Goal: Information Seeking & Learning: Learn about a topic

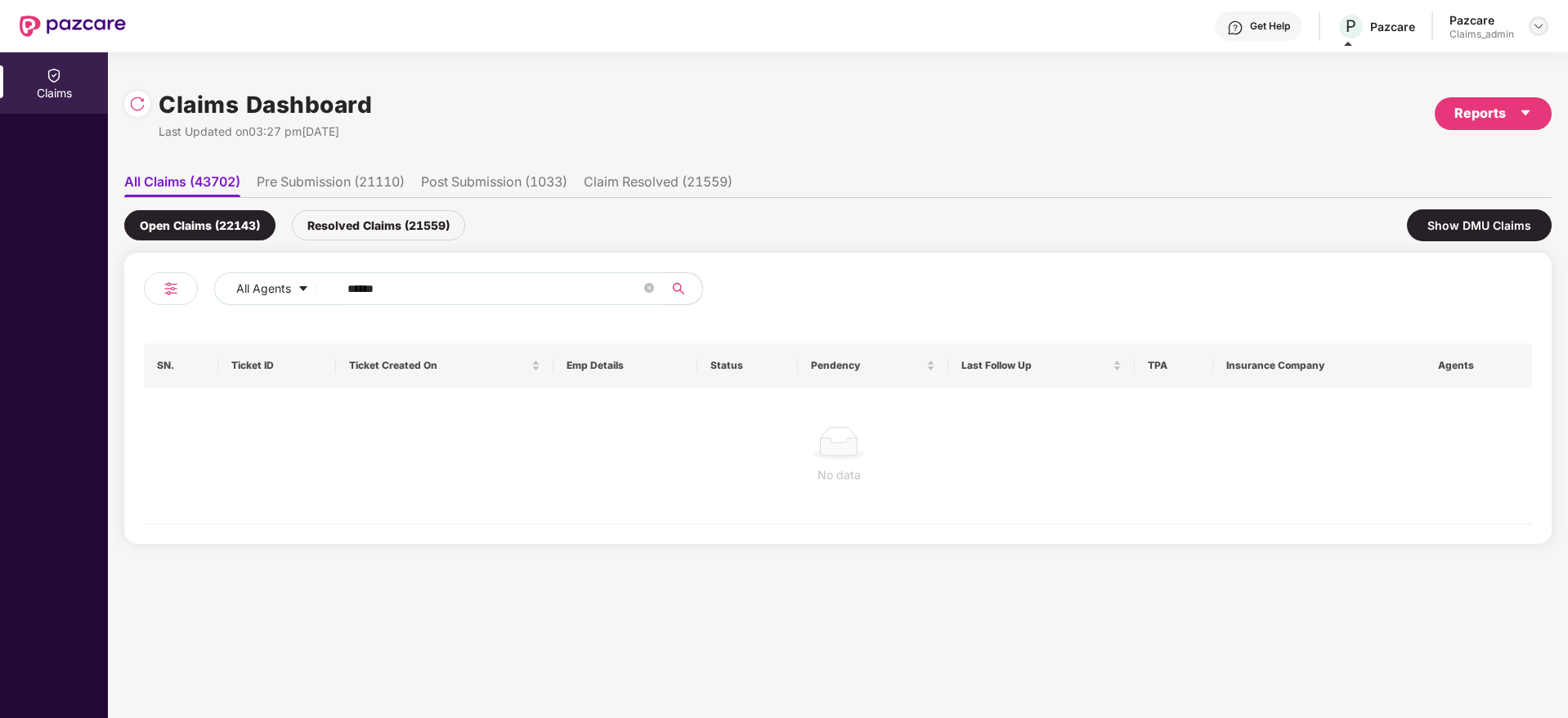
click at [1536, 18] on div at bounding box center [1538, 27] width 20 height 20
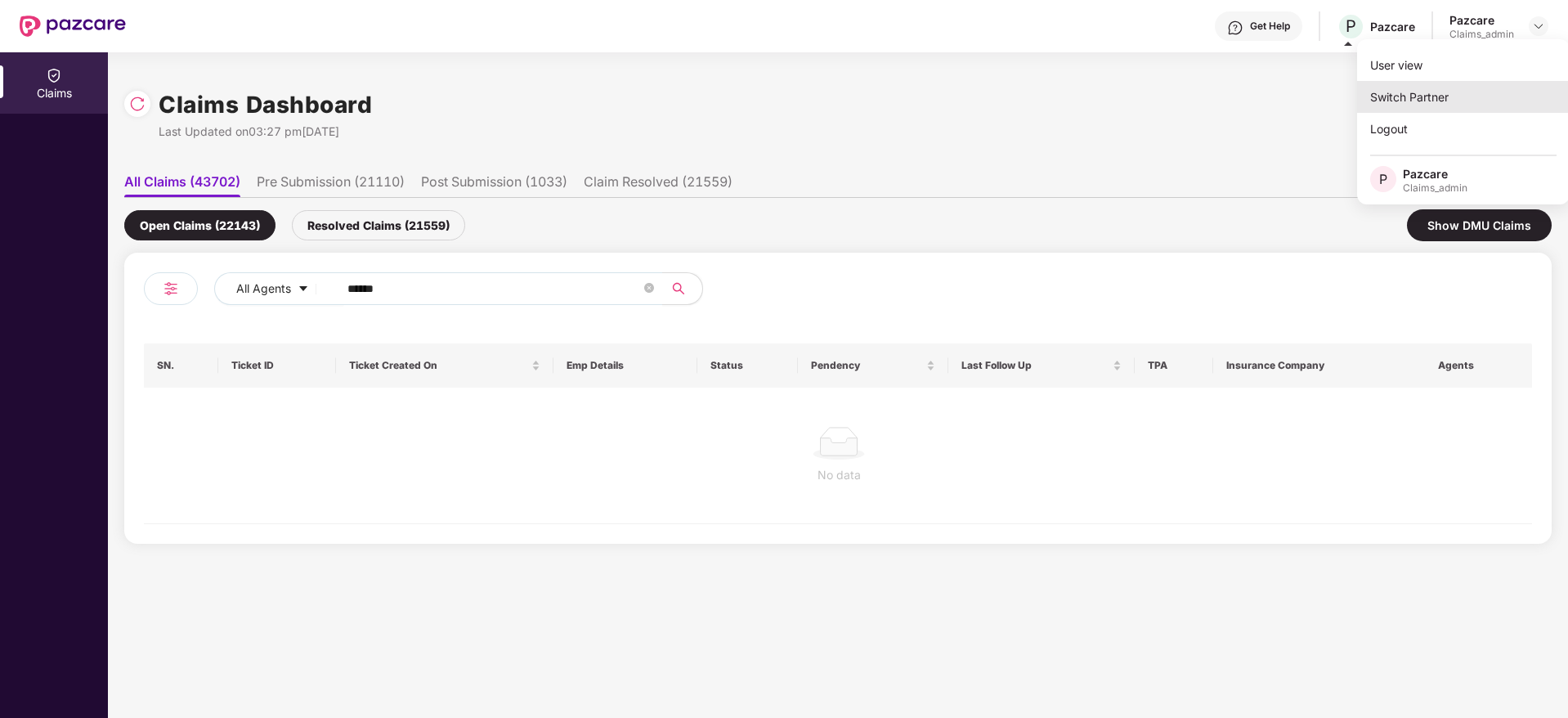
click at [1449, 97] on div "Switch Partner" at bounding box center [1463, 96] width 213 height 32
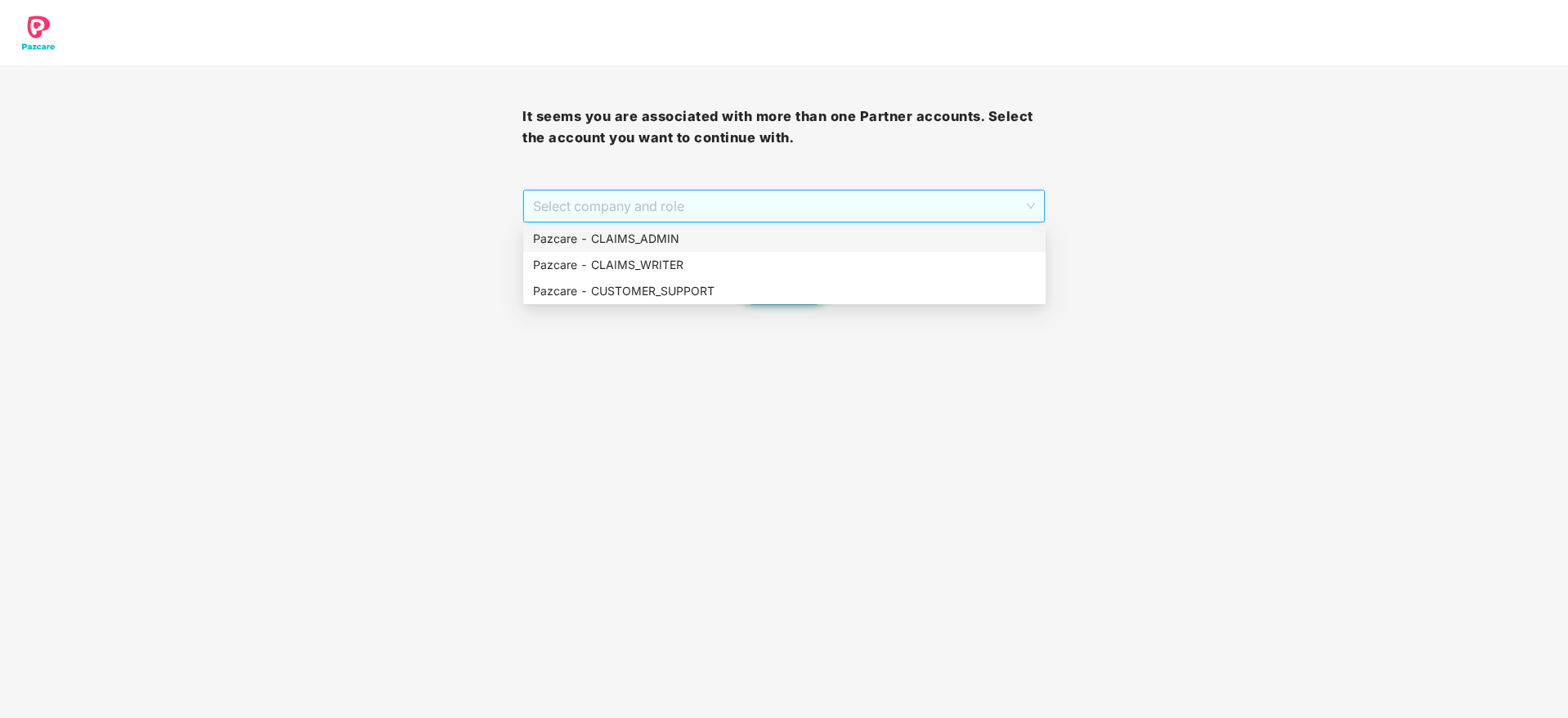
click at [834, 204] on span "Select company and role" at bounding box center [783, 205] width 501 height 31
click at [795, 298] on div "Pazcare - CUSTOMER_SUPPORT" at bounding box center [784, 291] width 503 height 18
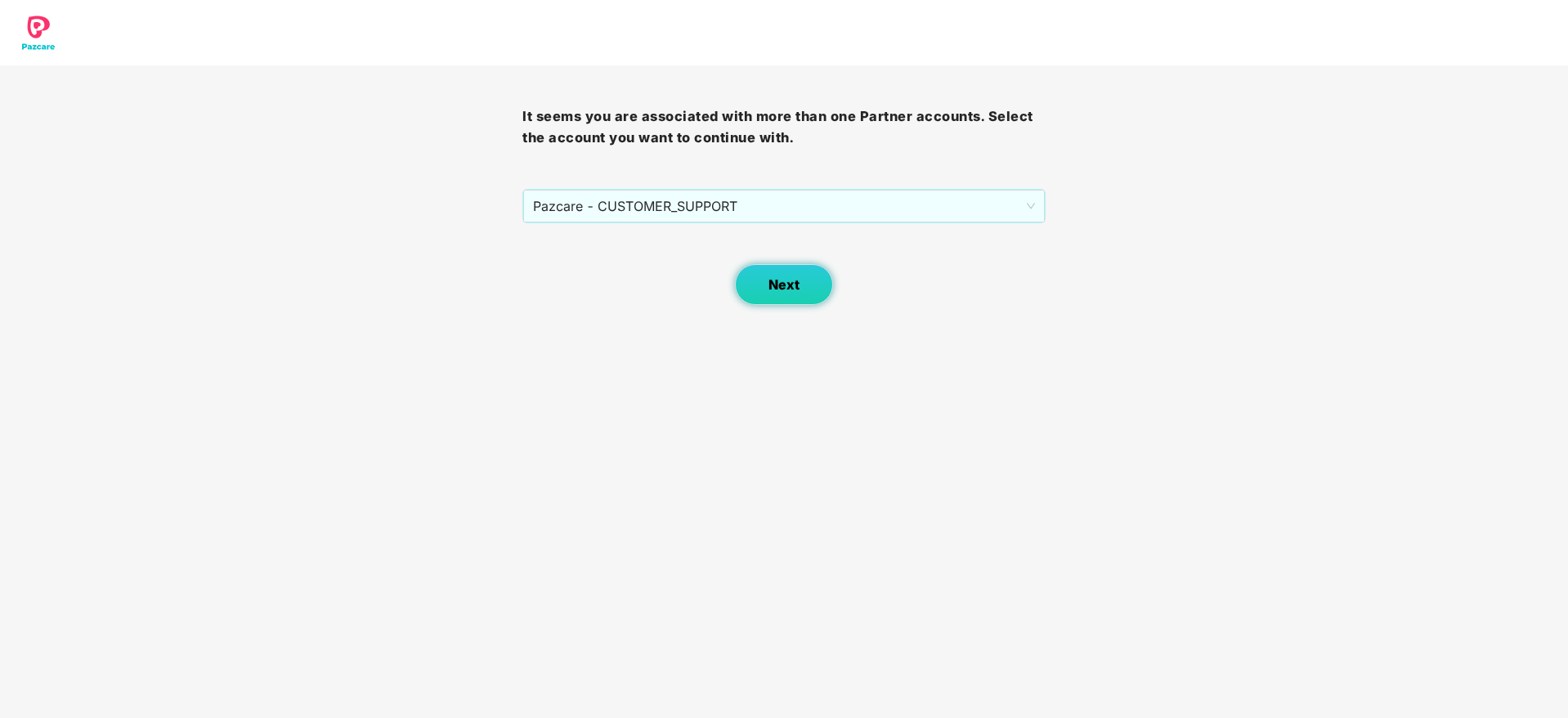
click at [795, 298] on button "Next" at bounding box center [784, 284] width 98 height 41
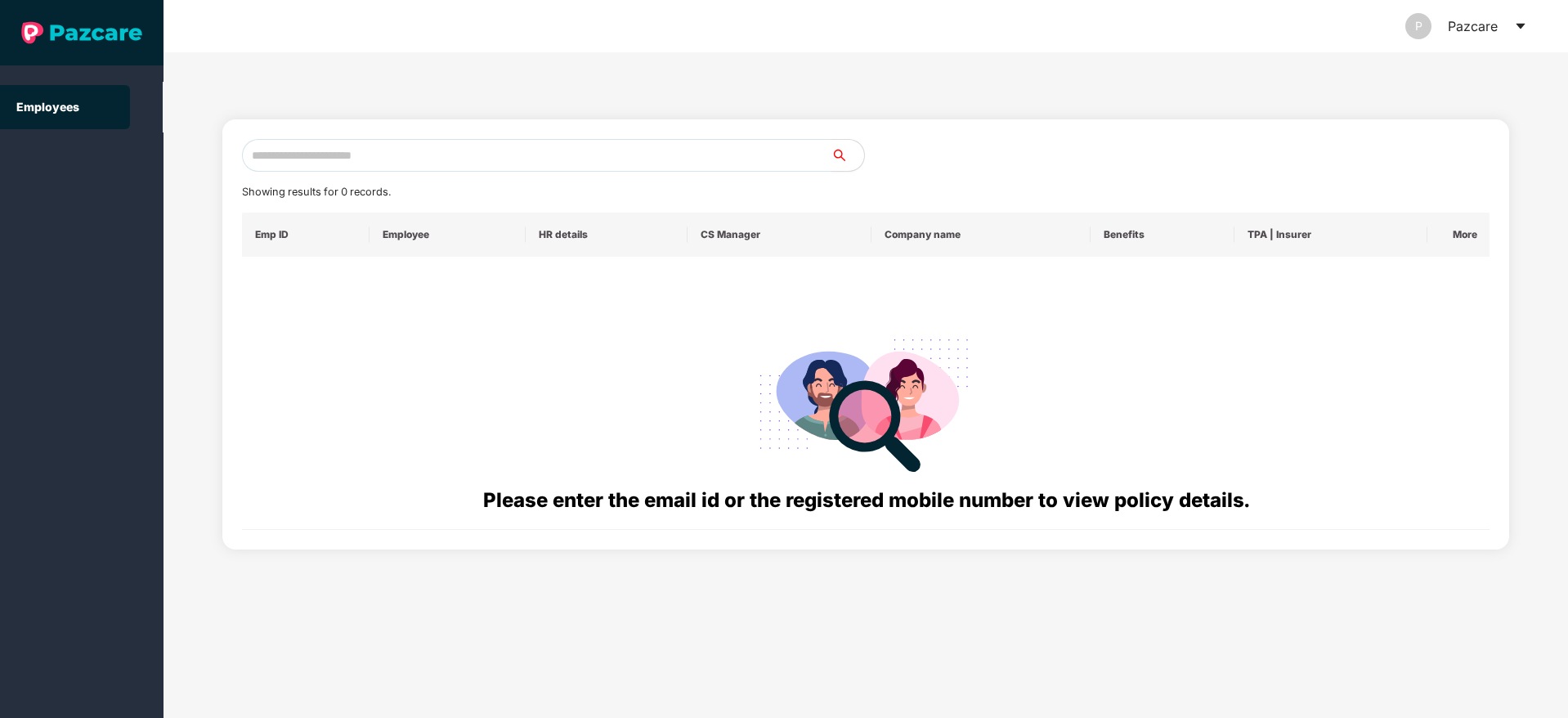
click at [576, 152] on input "text" at bounding box center [536, 155] width 589 height 32
paste input "**********"
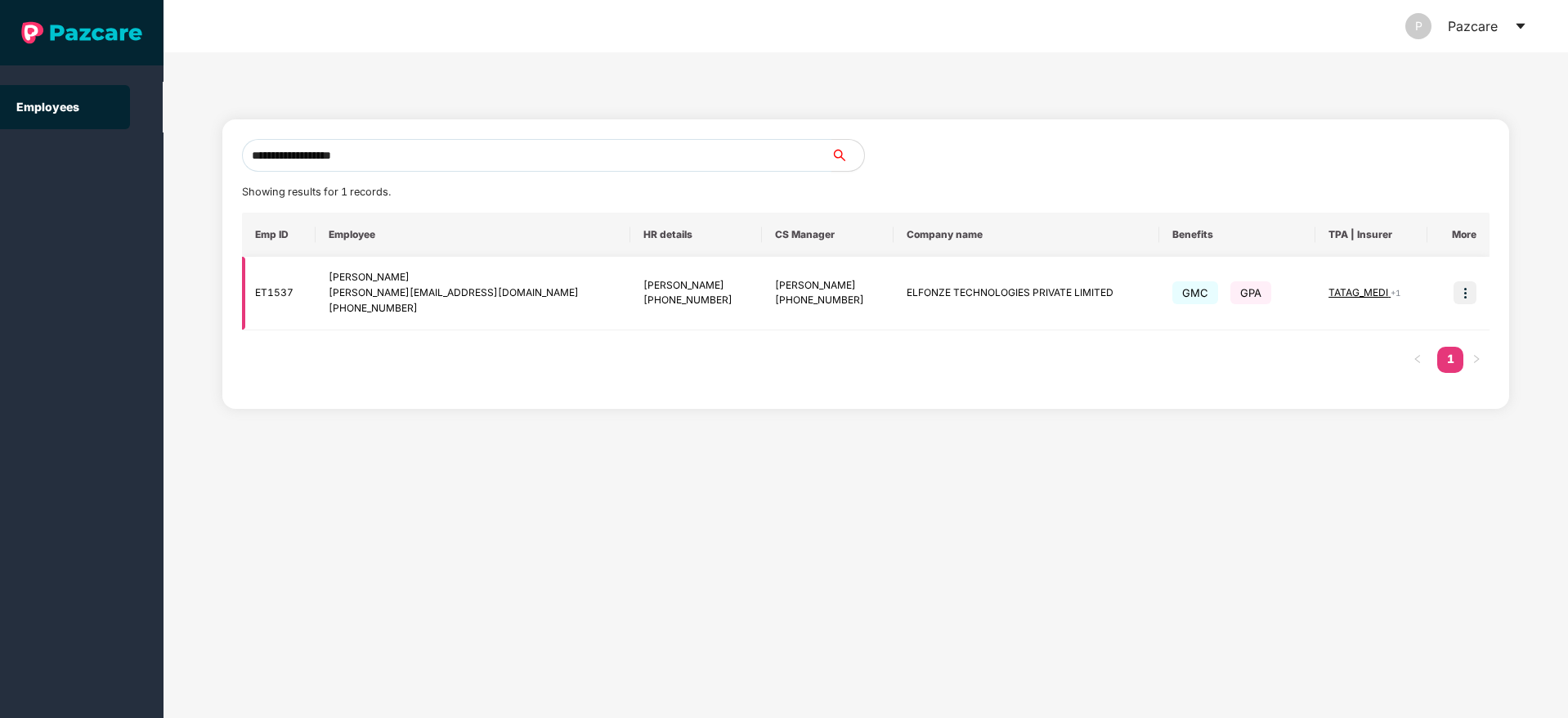
type input "**********"
click at [1463, 299] on img at bounding box center [1465, 293] width 23 height 23
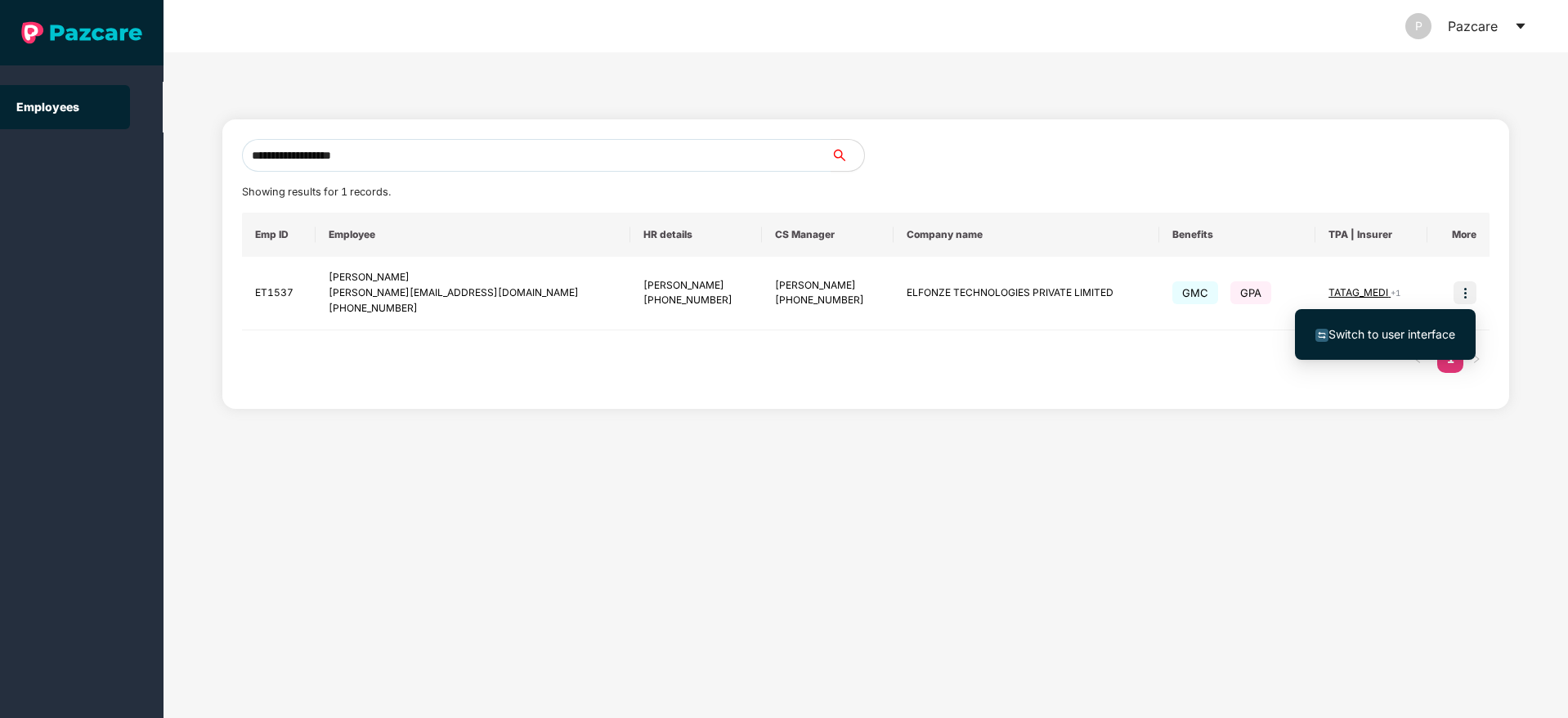
click at [1359, 340] on span "Switch to user interface" at bounding box center [1391, 333] width 126 height 14
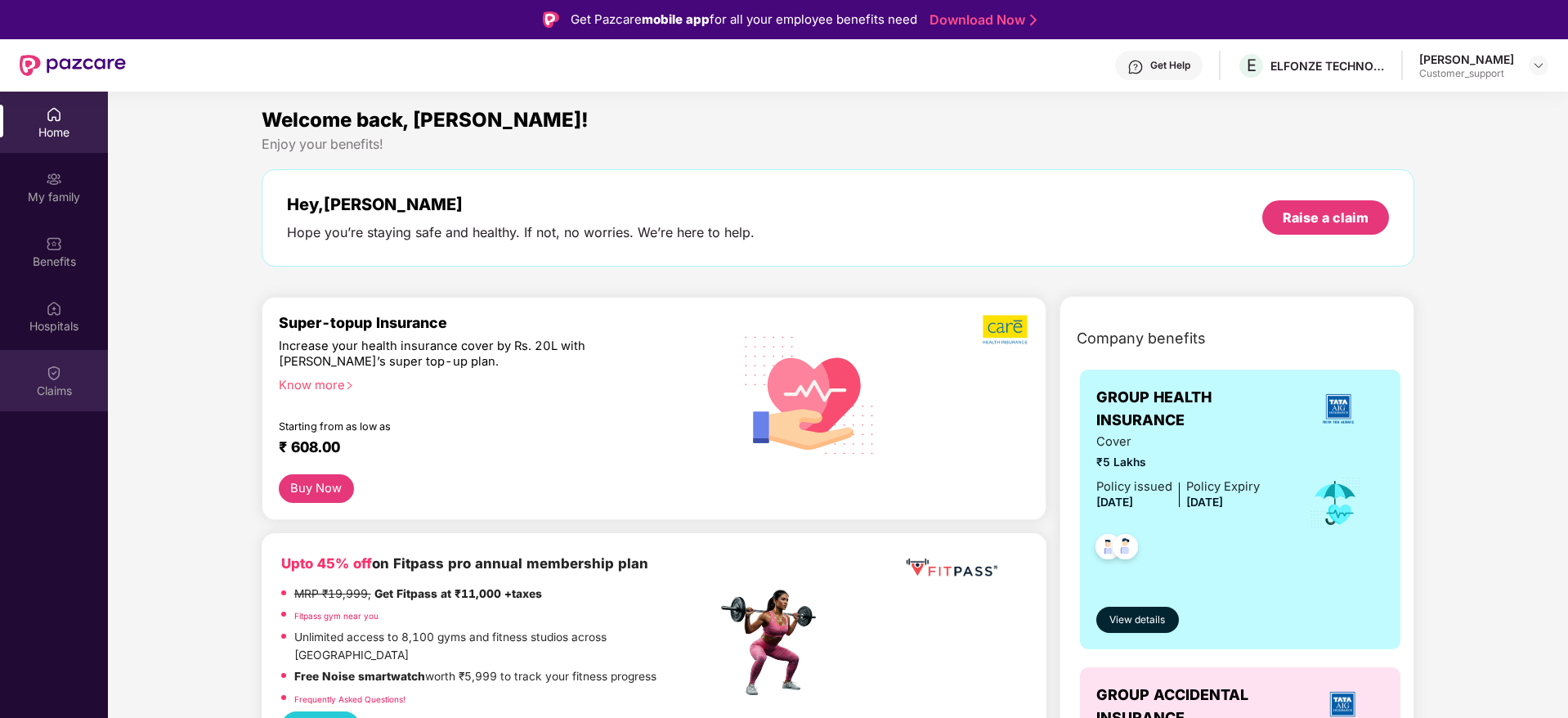
click at [53, 369] on img at bounding box center [54, 373] width 17 height 17
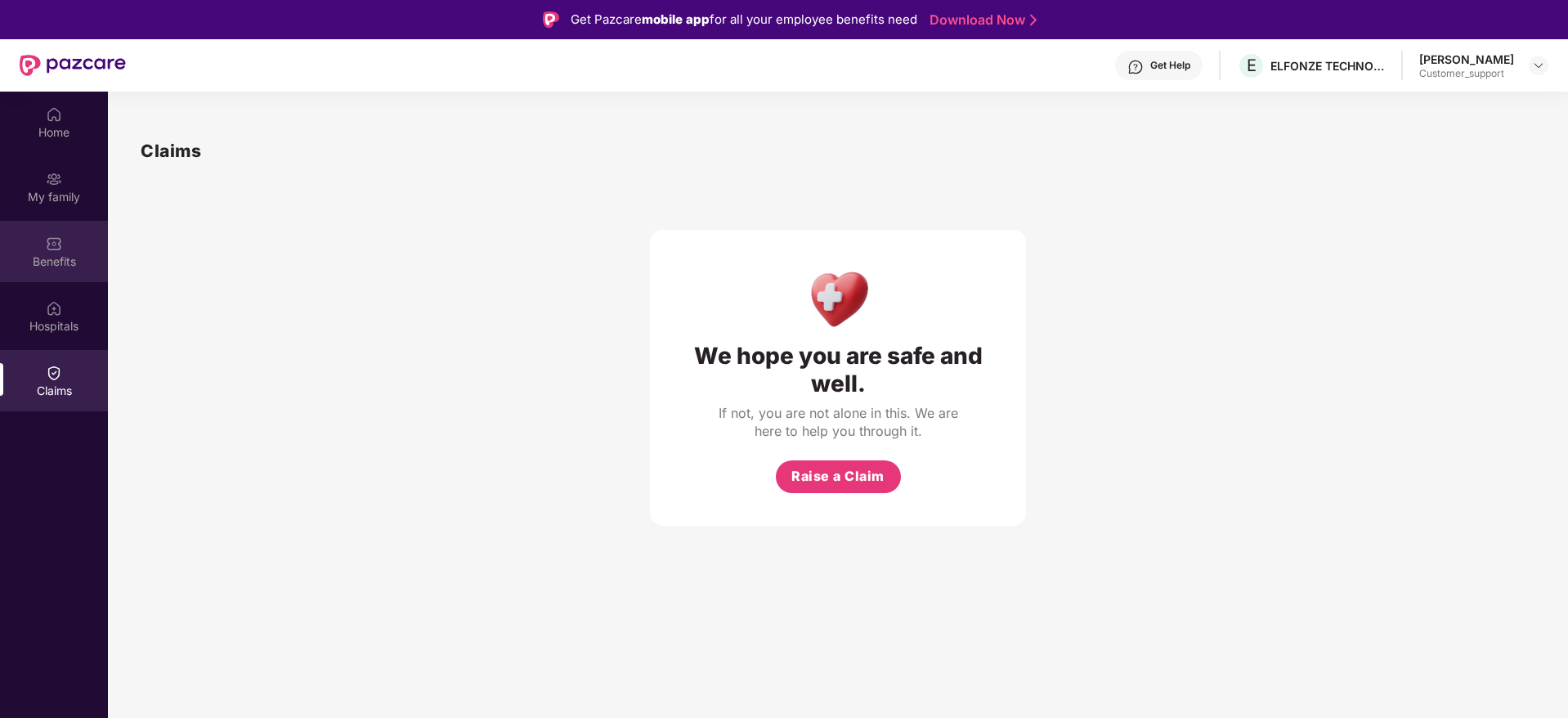
click at [47, 225] on div "Benefits" at bounding box center [54, 252] width 108 height 61
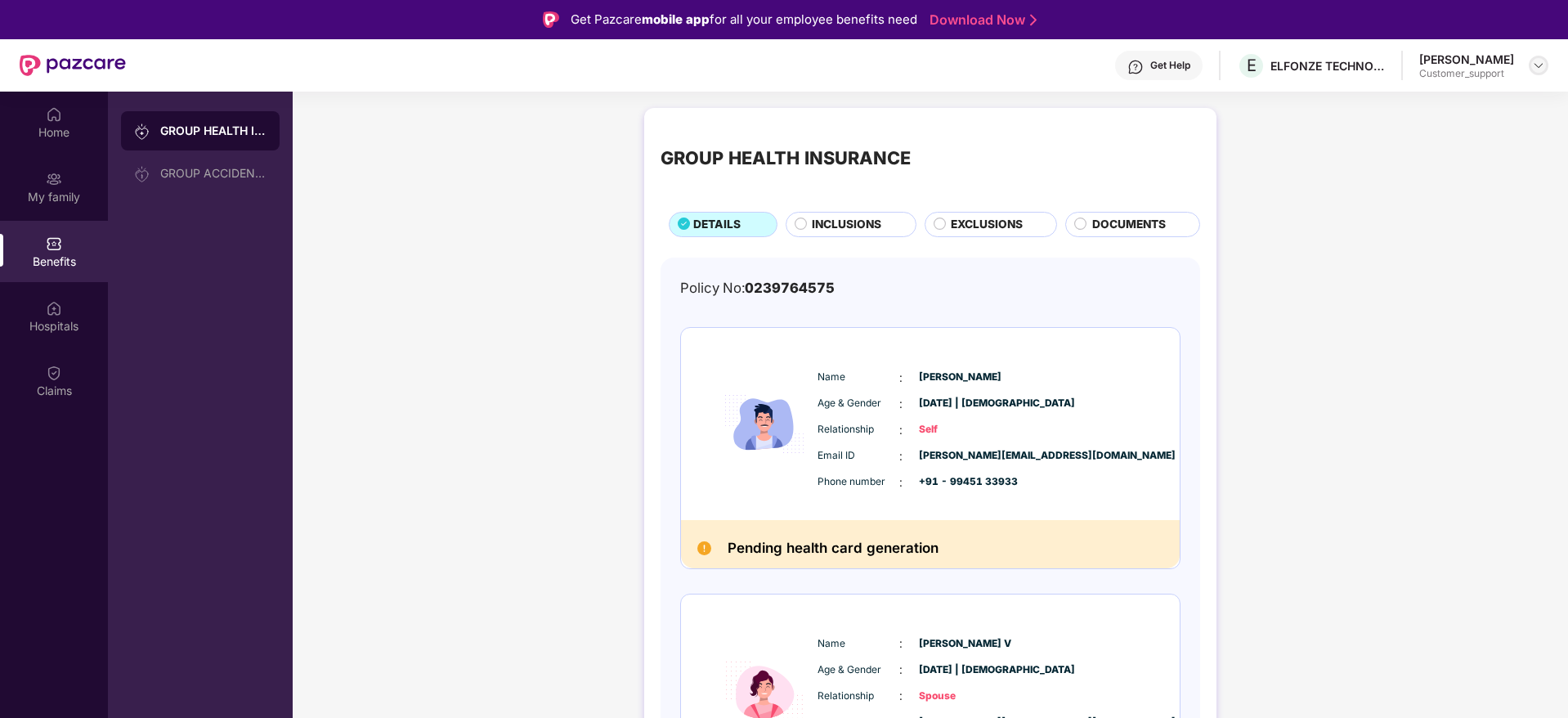
click at [1536, 70] on img at bounding box center [1538, 66] width 13 height 13
click at [1420, 112] on div "Switch to support view" at bounding box center [1462, 104] width 213 height 32
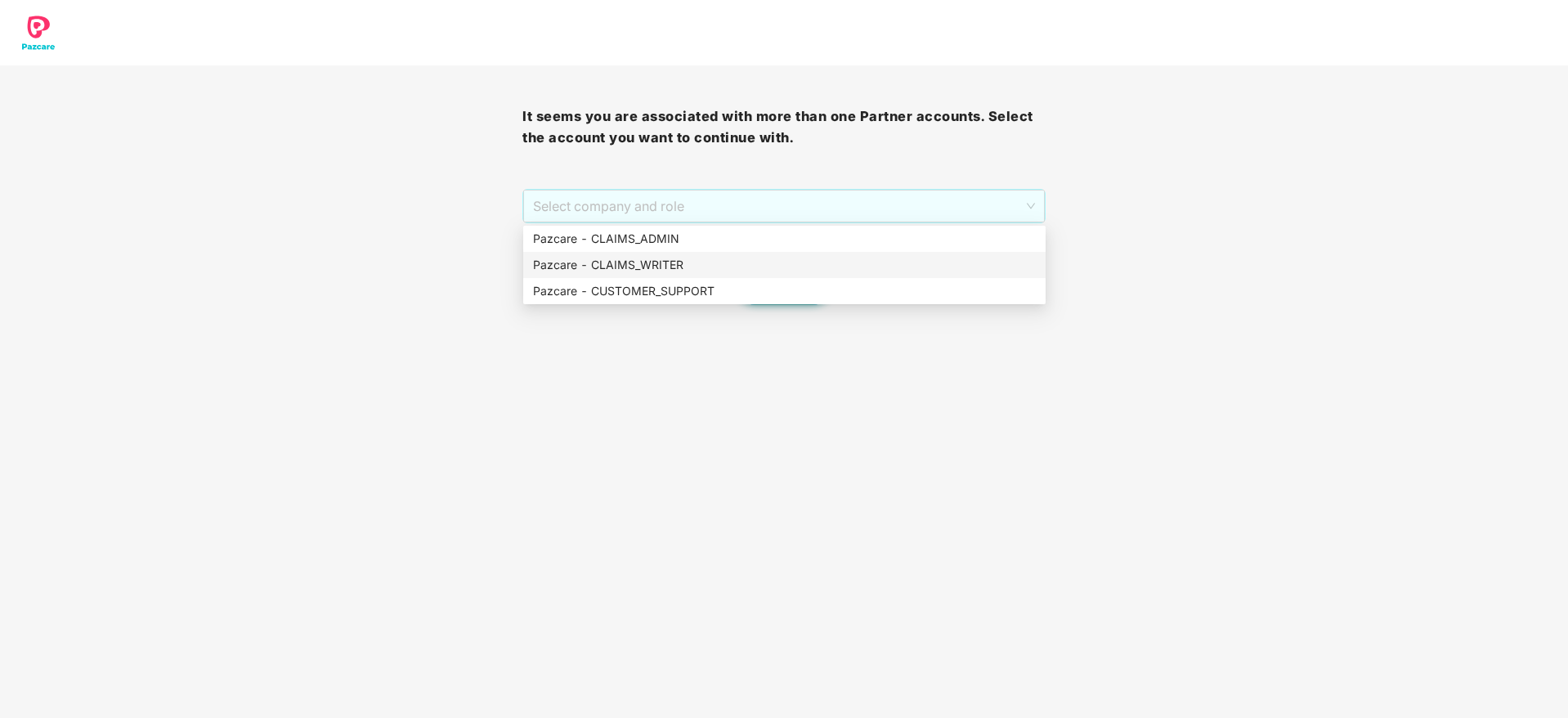
drag, startPoint x: 741, startPoint y: 216, endPoint x: 679, endPoint y: 229, distance: 63.3
click at [679, 229] on body "It seems you are associated with more than one Partner accounts. Select the acc…" at bounding box center [784, 359] width 1568 height 718
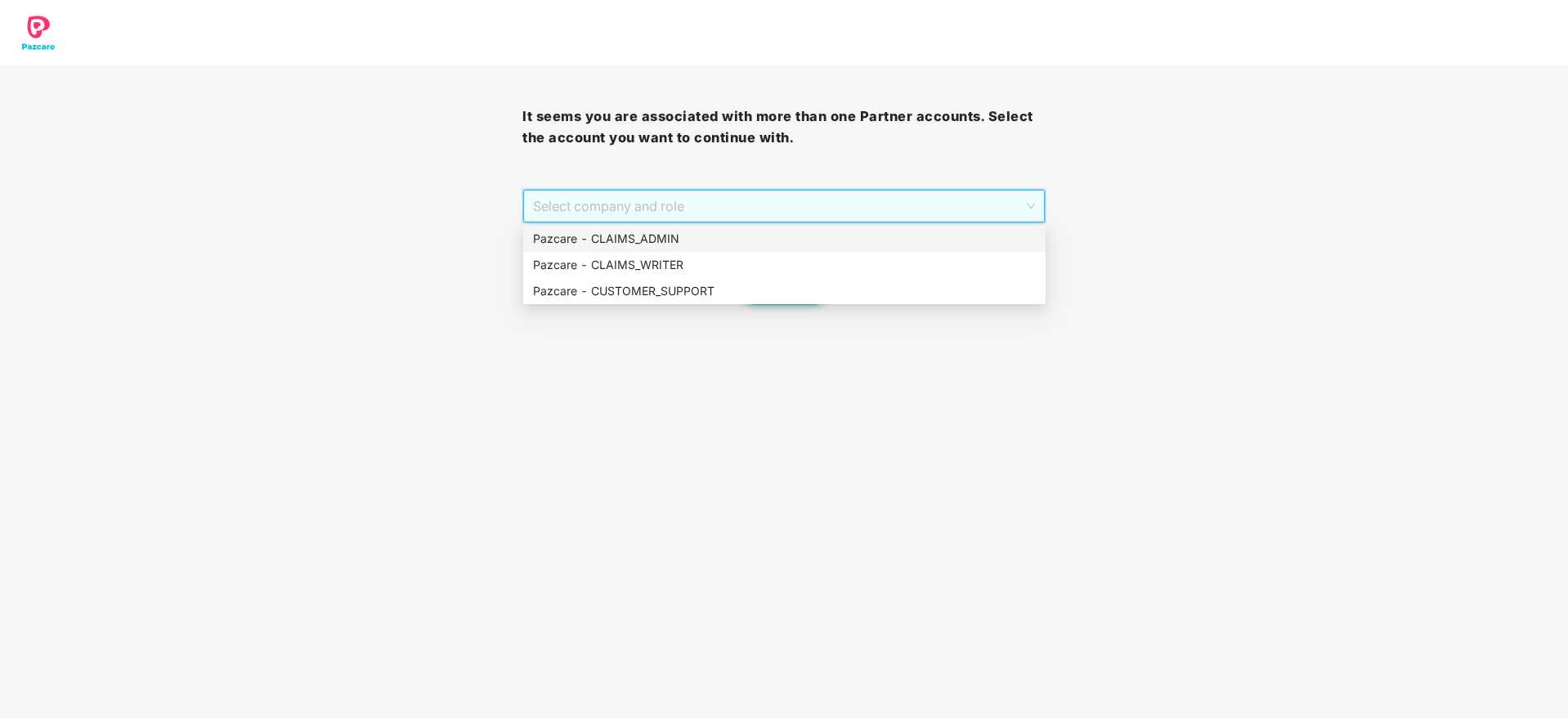
click at [679, 229] on div "Pazcare - CLAIMS_ADMIN" at bounding box center [784, 239] width 503 height 18
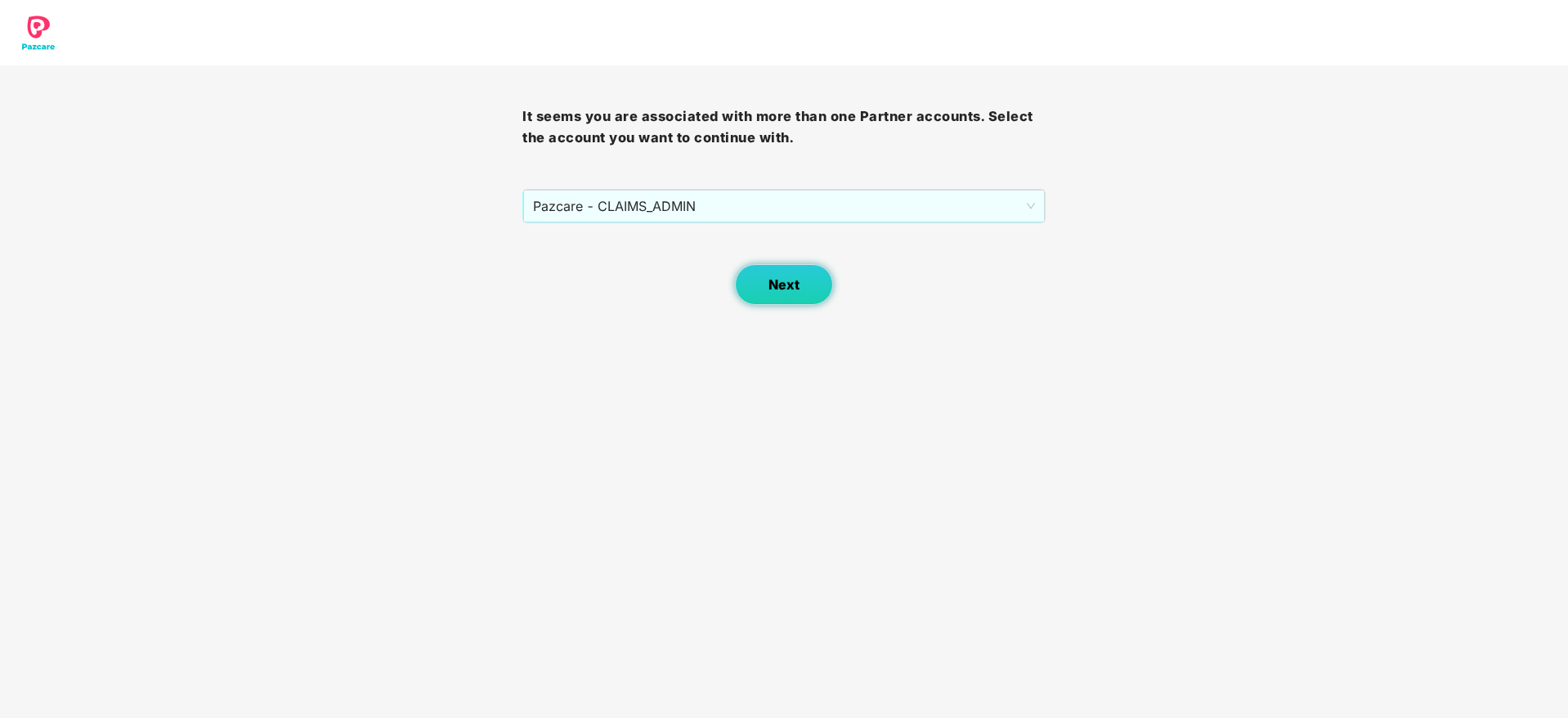
click at [783, 281] on span "Next" at bounding box center [784, 284] width 31 height 16
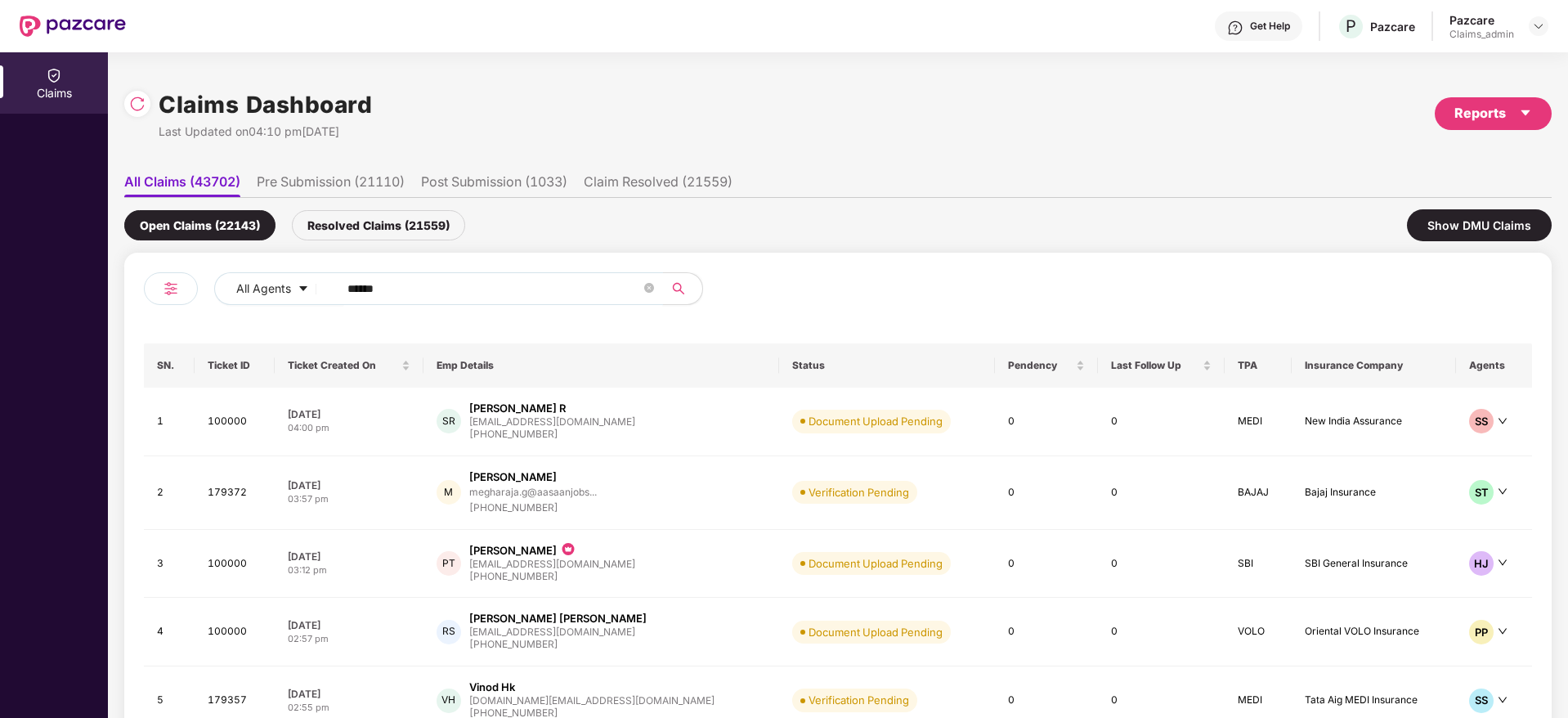
drag, startPoint x: 420, startPoint y: 294, endPoint x: 371, endPoint y: 298, distance: 49.2
click at [371, 298] on input "******" at bounding box center [494, 288] width 293 height 25
paste input "**********"
type input "**********"
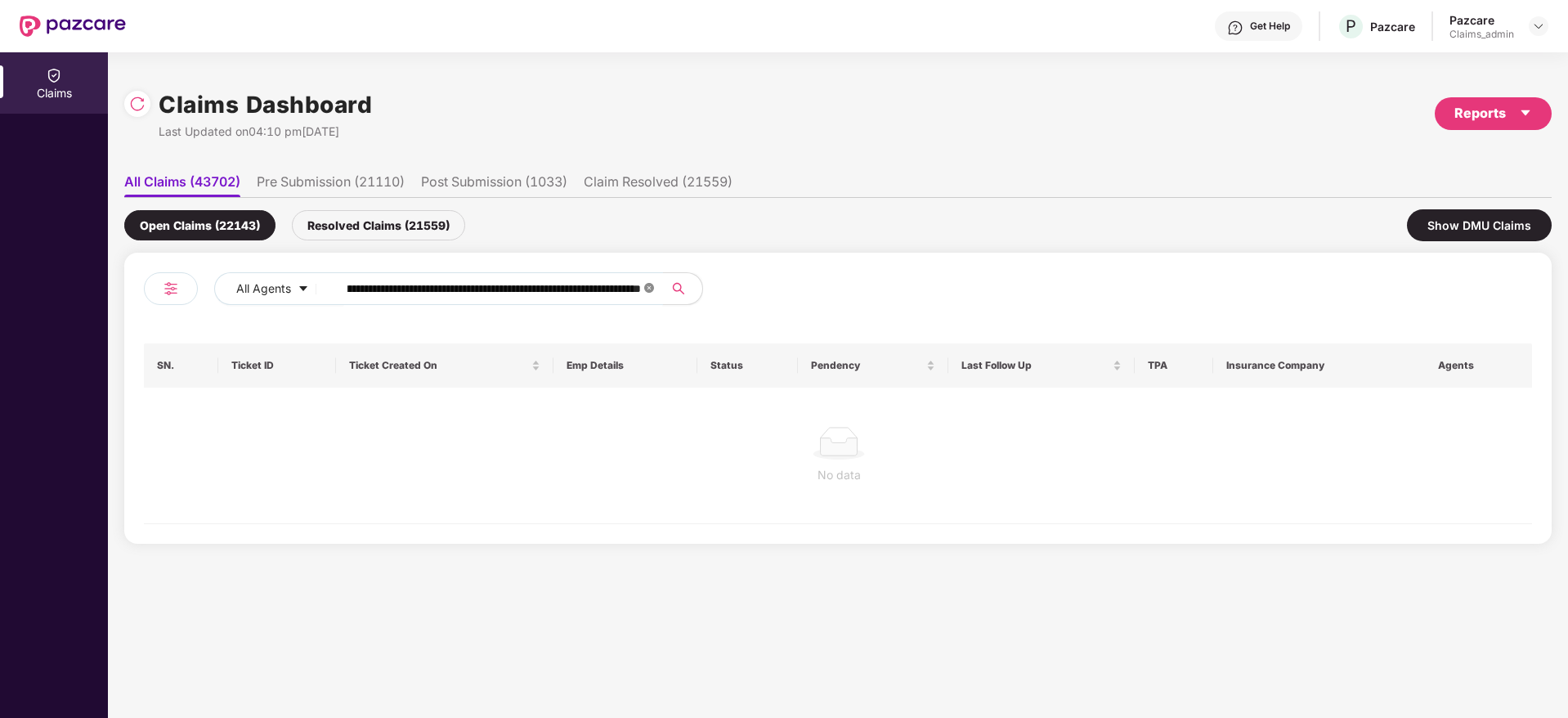
click at [644, 286] on icon "close-circle" at bounding box center [649, 288] width 10 height 10
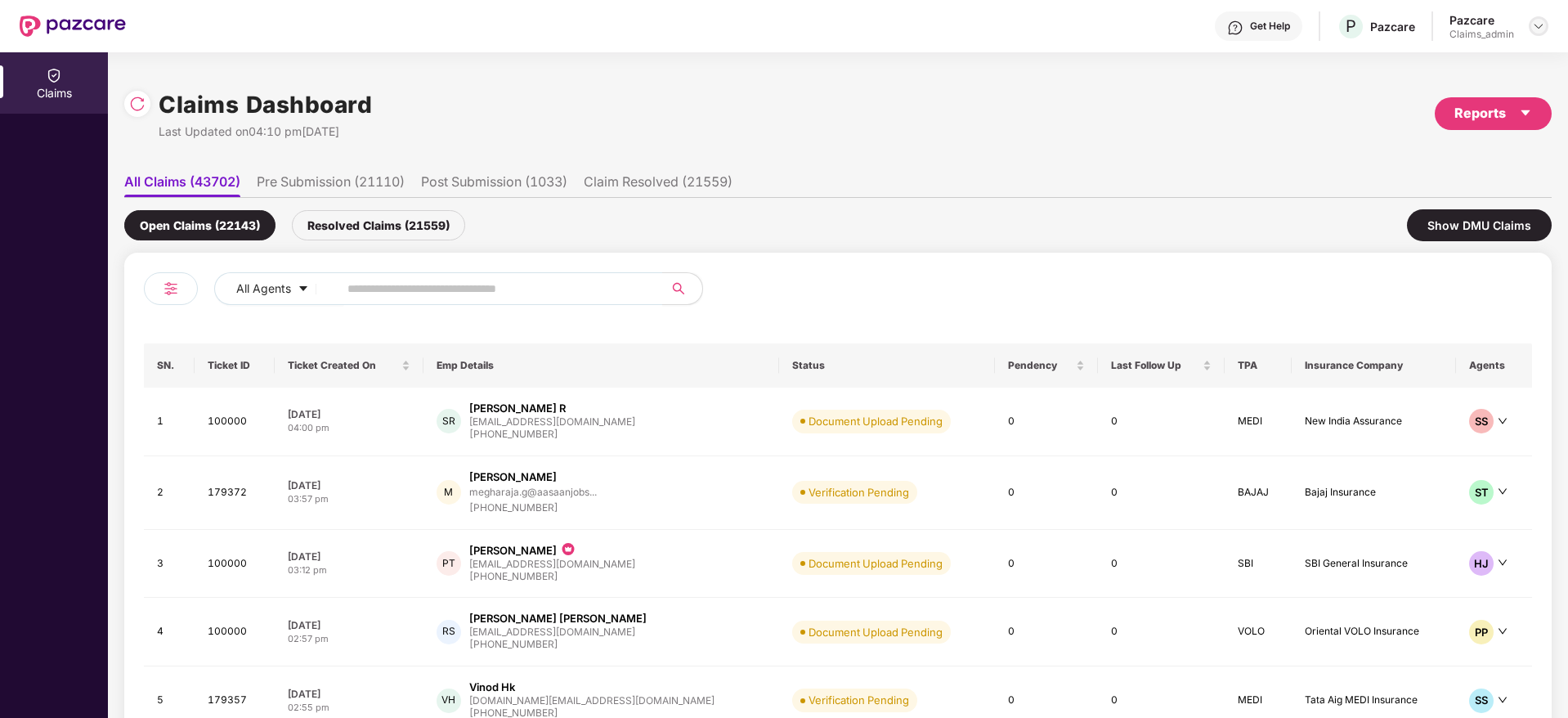
click at [1543, 17] on div at bounding box center [1538, 27] width 20 height 20
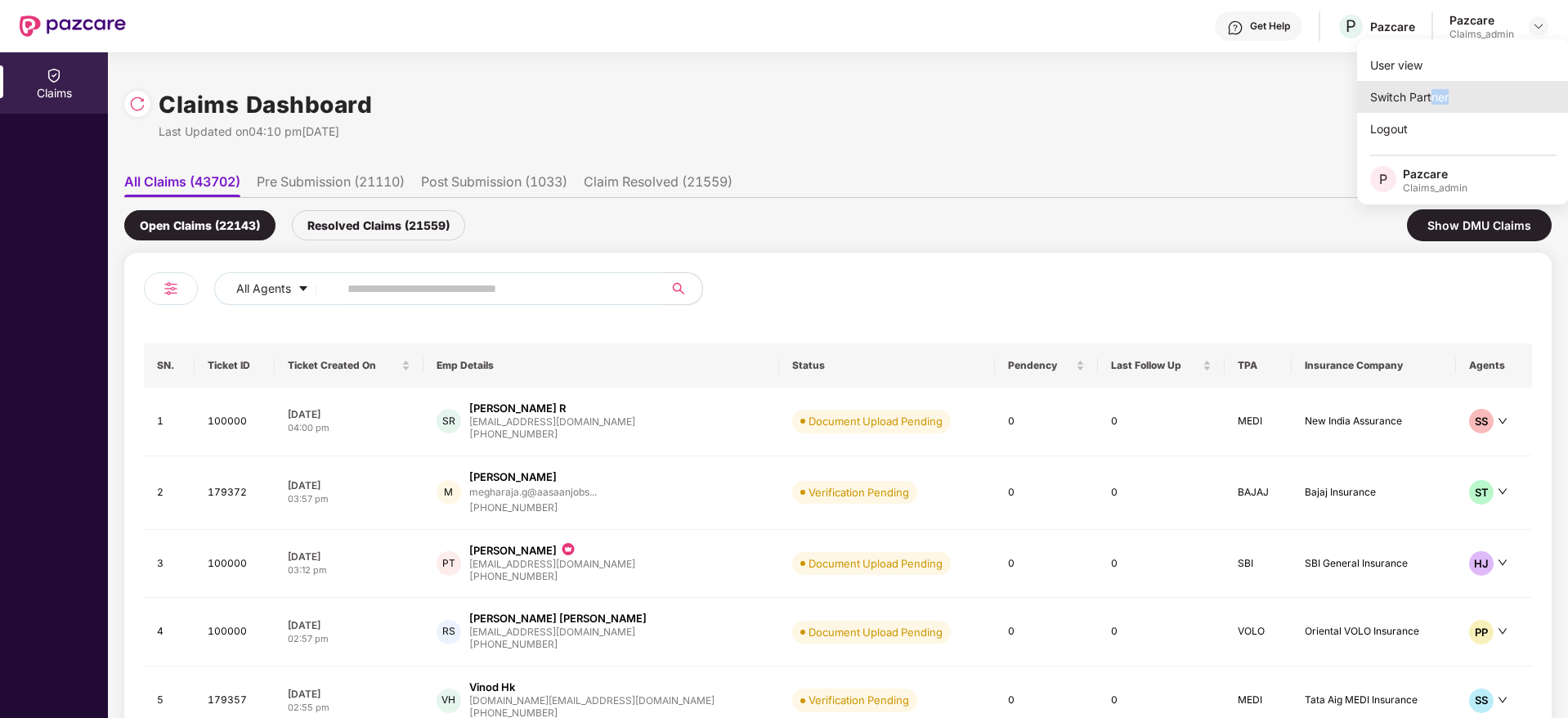
drag, startPoint x: 1458, startPoint y: 100, endPoint x: 1433, endPoint y: 97, distance: 25.2
click at [1433, 97] on div "Switch Partner" at bounding box center [1463, 96] width 213 height 32
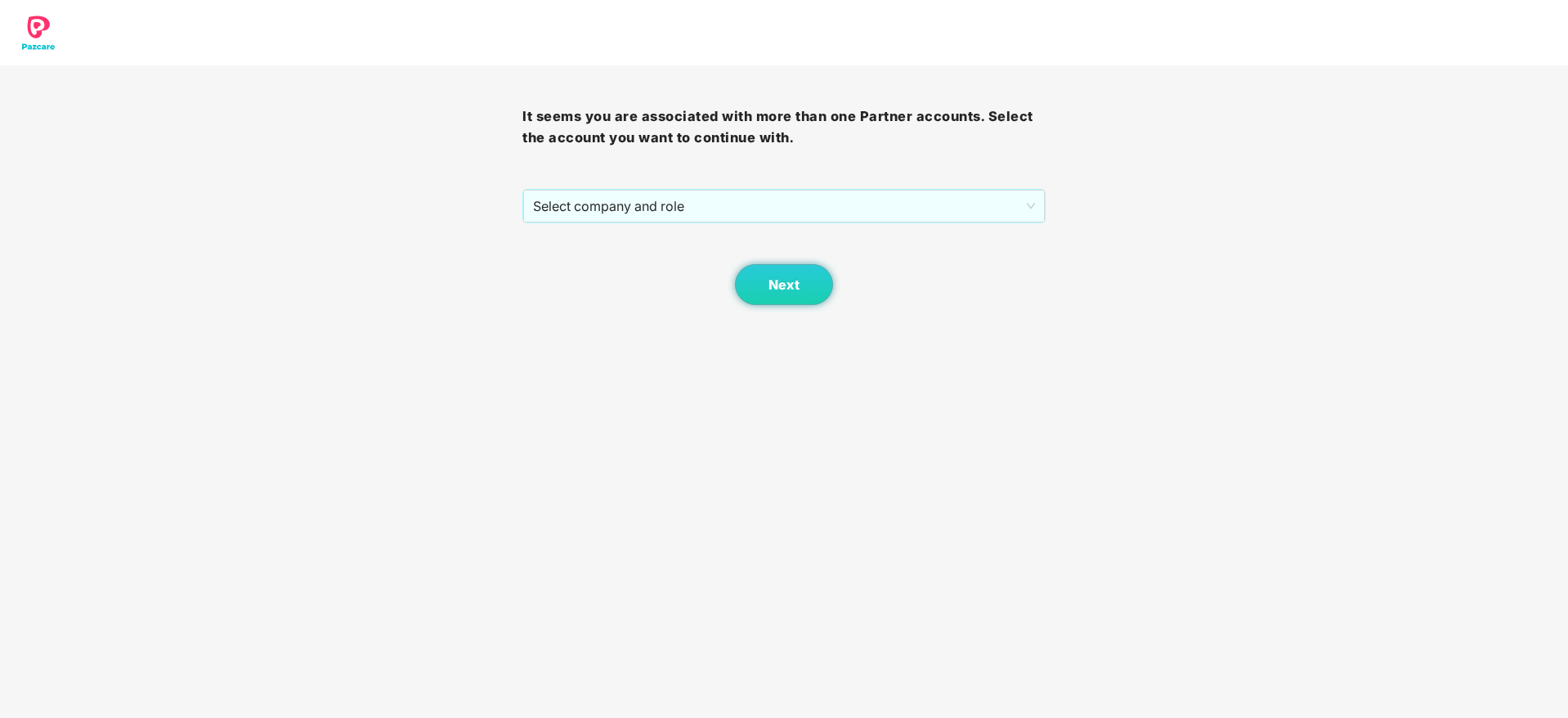
click at [1433, 97] on div "It seems you are associated with more than one Partner accounts. Select the acc…" at bounding box center [784, 152] width 1568 height 305
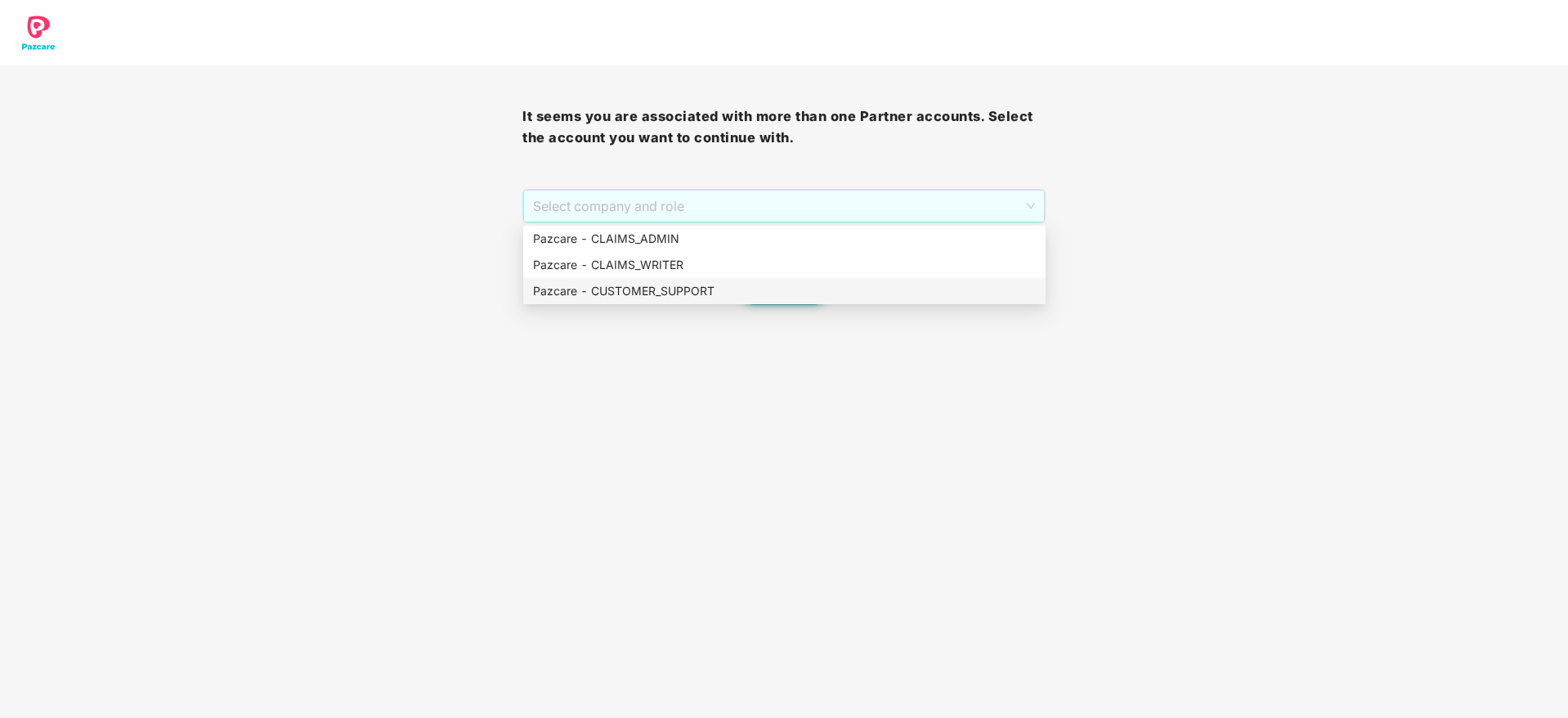
drag, startPoint x: 674, startPoint y: 204, endPoint x: 677, endPoint y: 294, distance: 90.0
click at [677, 294] on body "It seems you are associated with more than one Partner accounts. Select the acc…" at bounding box center [784, 359] width 1568 height 718
click at [677, 294] on div "Pazcare - CUSTOMER_SUPPORT" at bounding box center [784, 291] width 503 height 18
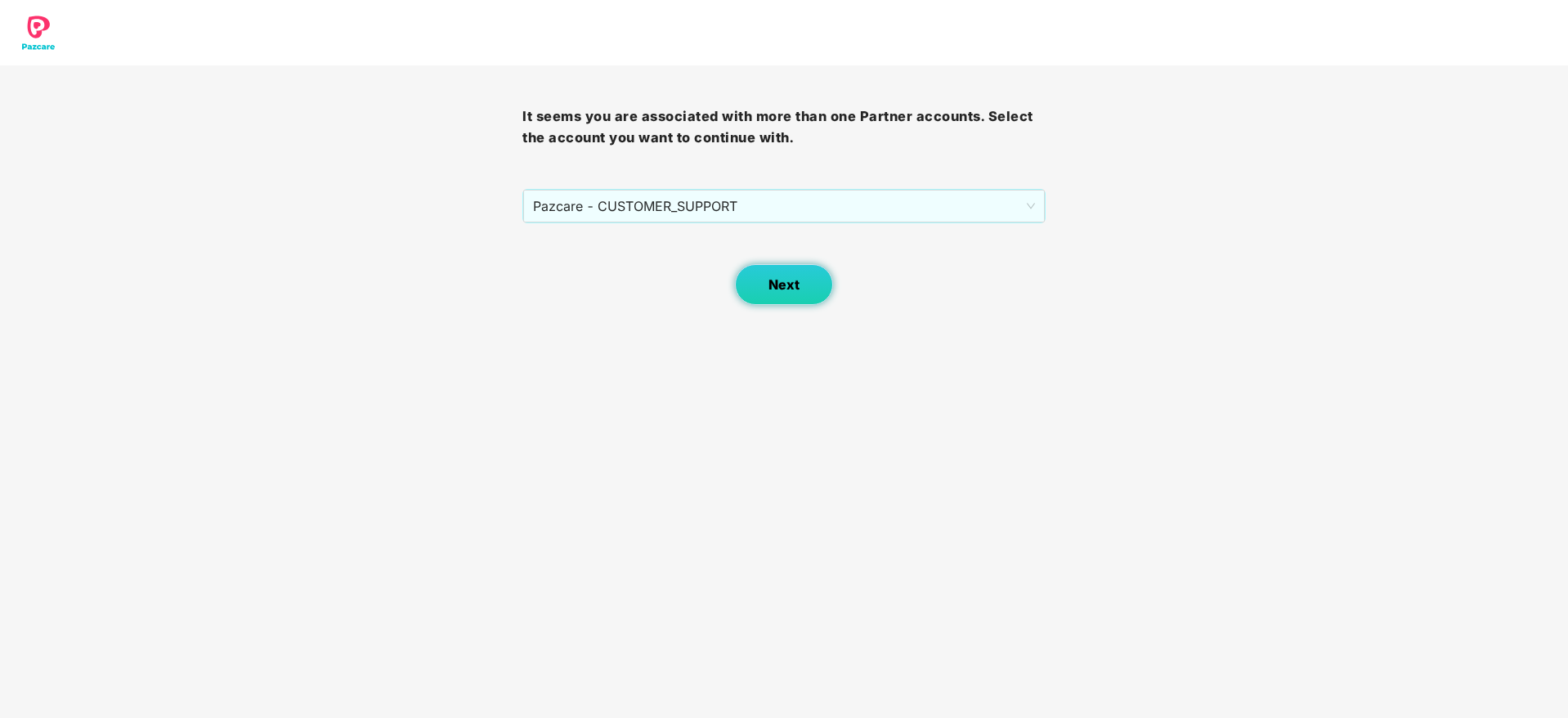
click at [793, 282] on span "Next" at bounding box center [784, 284] width 31 height 16
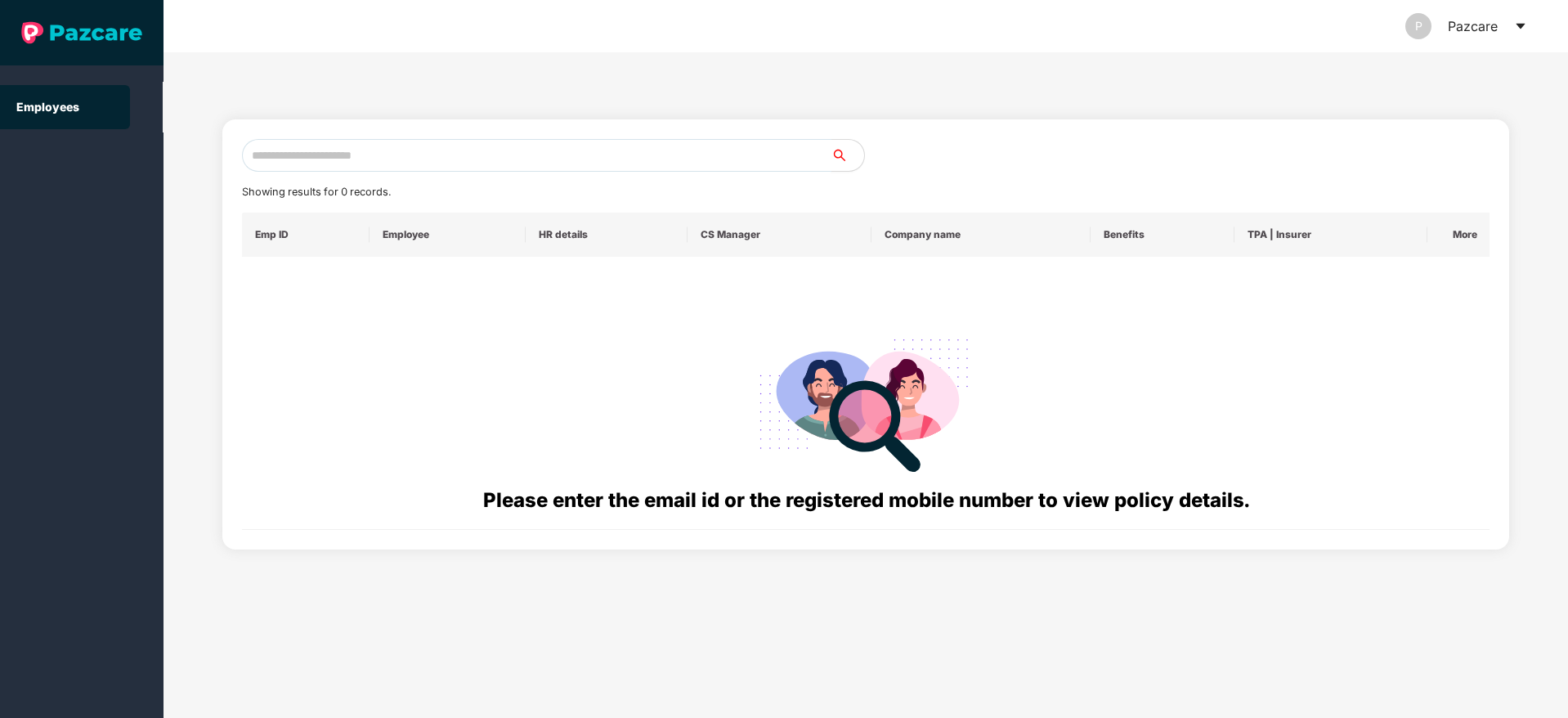
click at [456, 150] on input "text" at bounding box center [536, 155] width 589 height 32
paste input "**********"
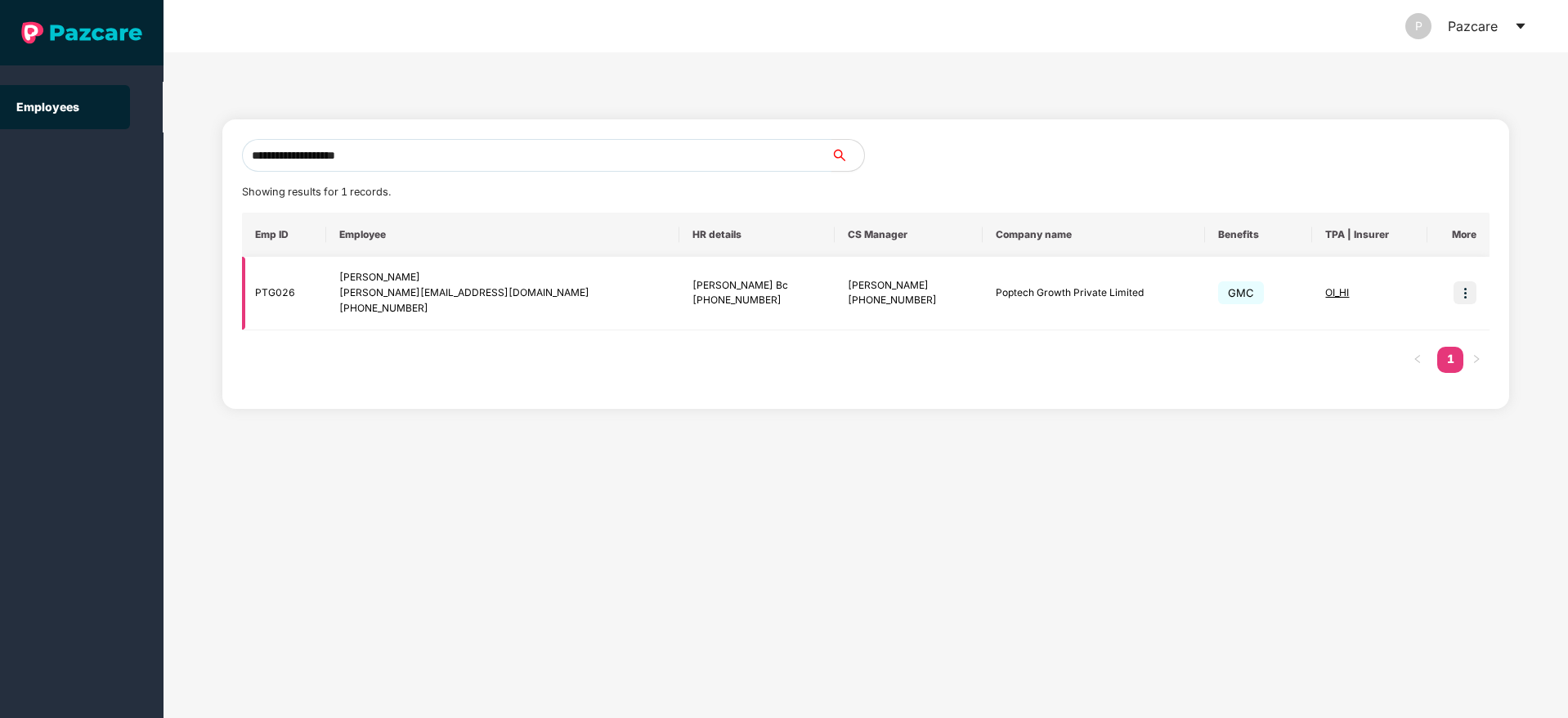
type input "**********"
click at [1458, 296] on img at bounding box center [1465, 293] width 23 height 23
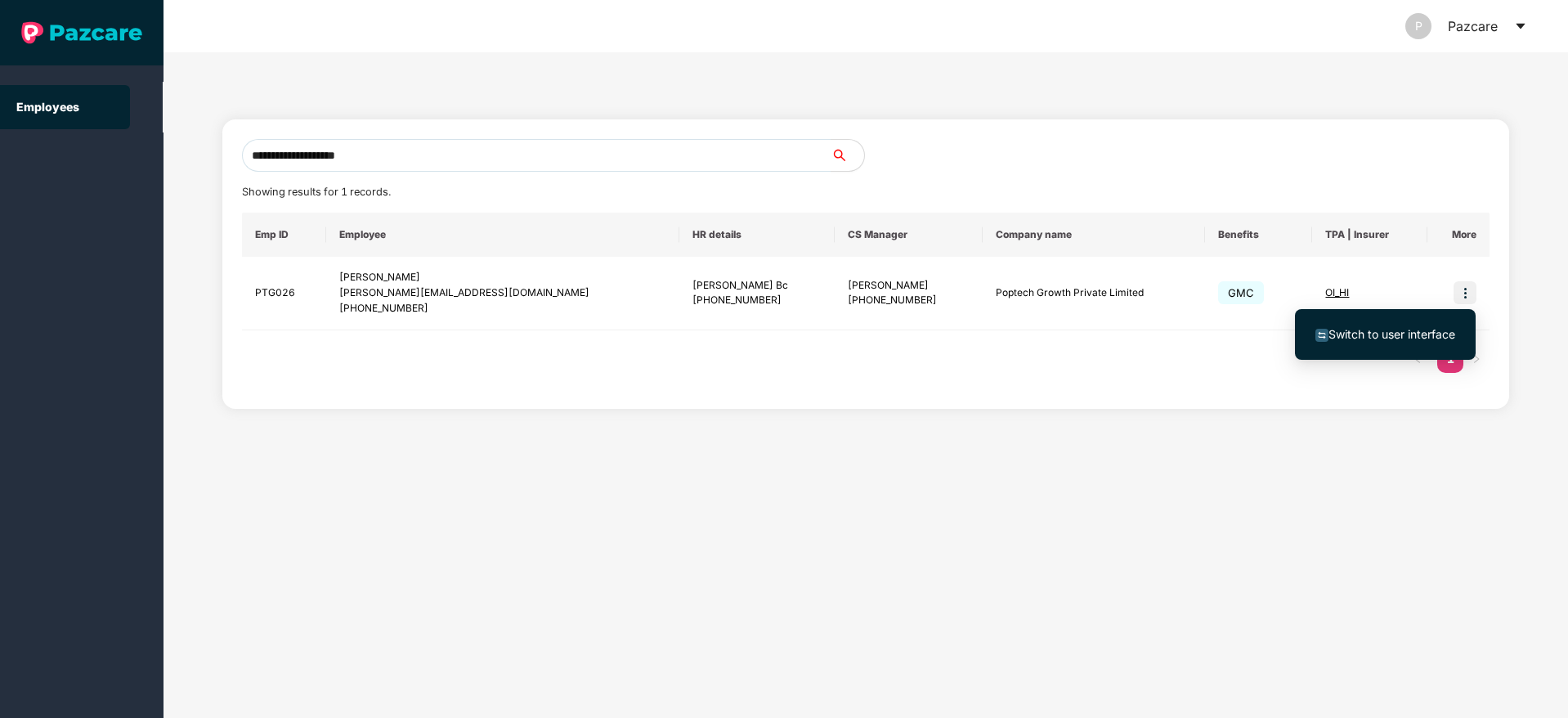
click at [1344, 341] on span "Switch to user interface" at bounding box center [1385, 334] width 140 height 18
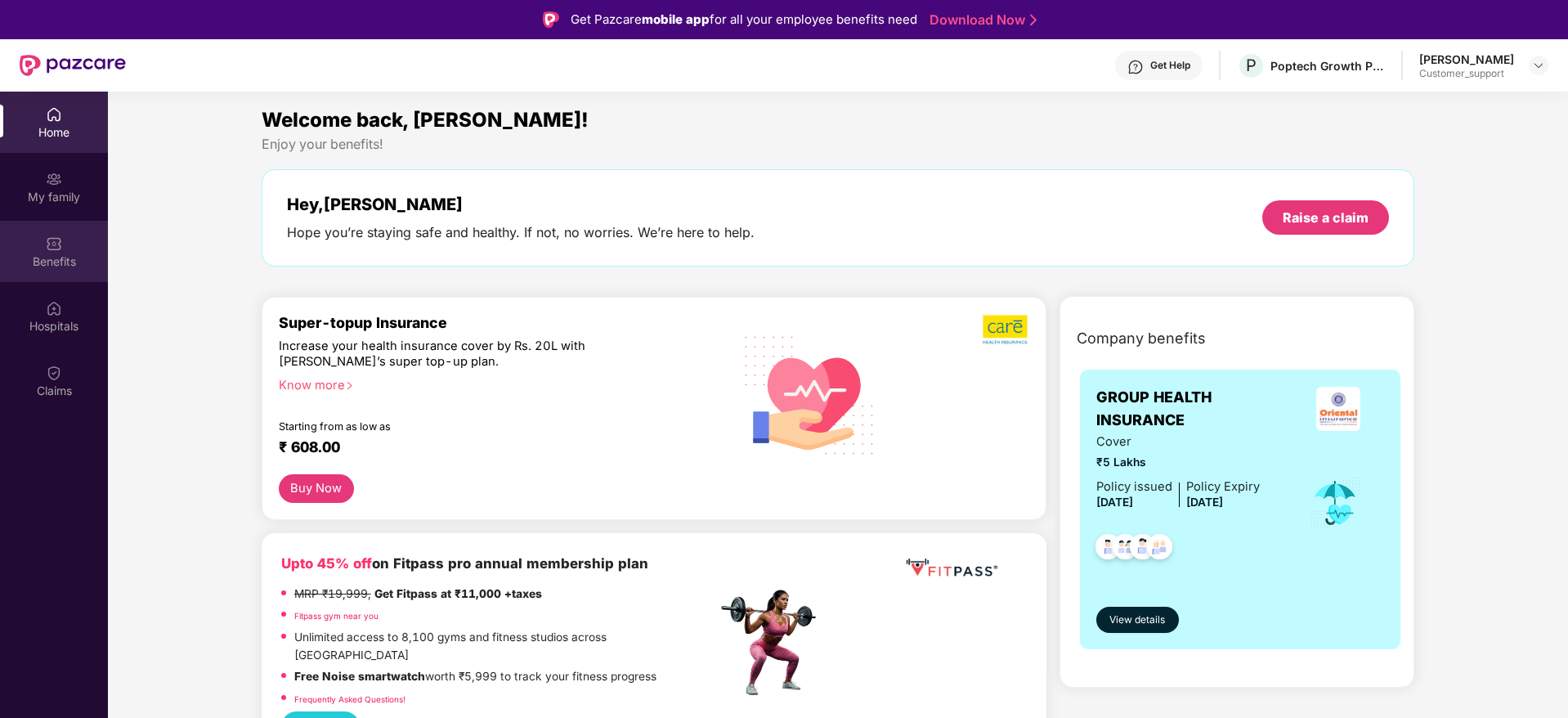
click at [49, 263] on div "Benefits" at bounding box center [54, 262] width 108 height 17
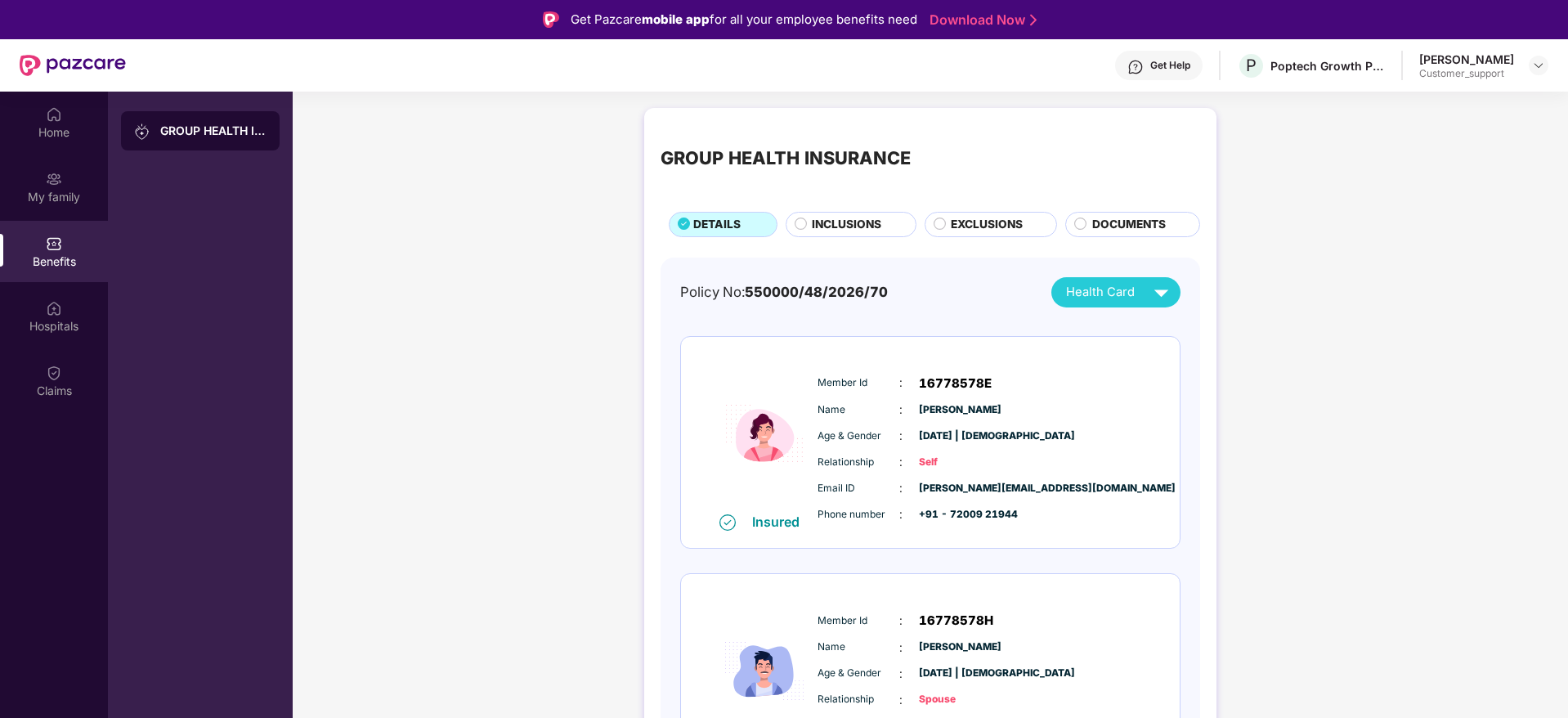
click at [846, 221] on span "INCLUSIONS" at bounding box center [847, 225] width 70 height 18
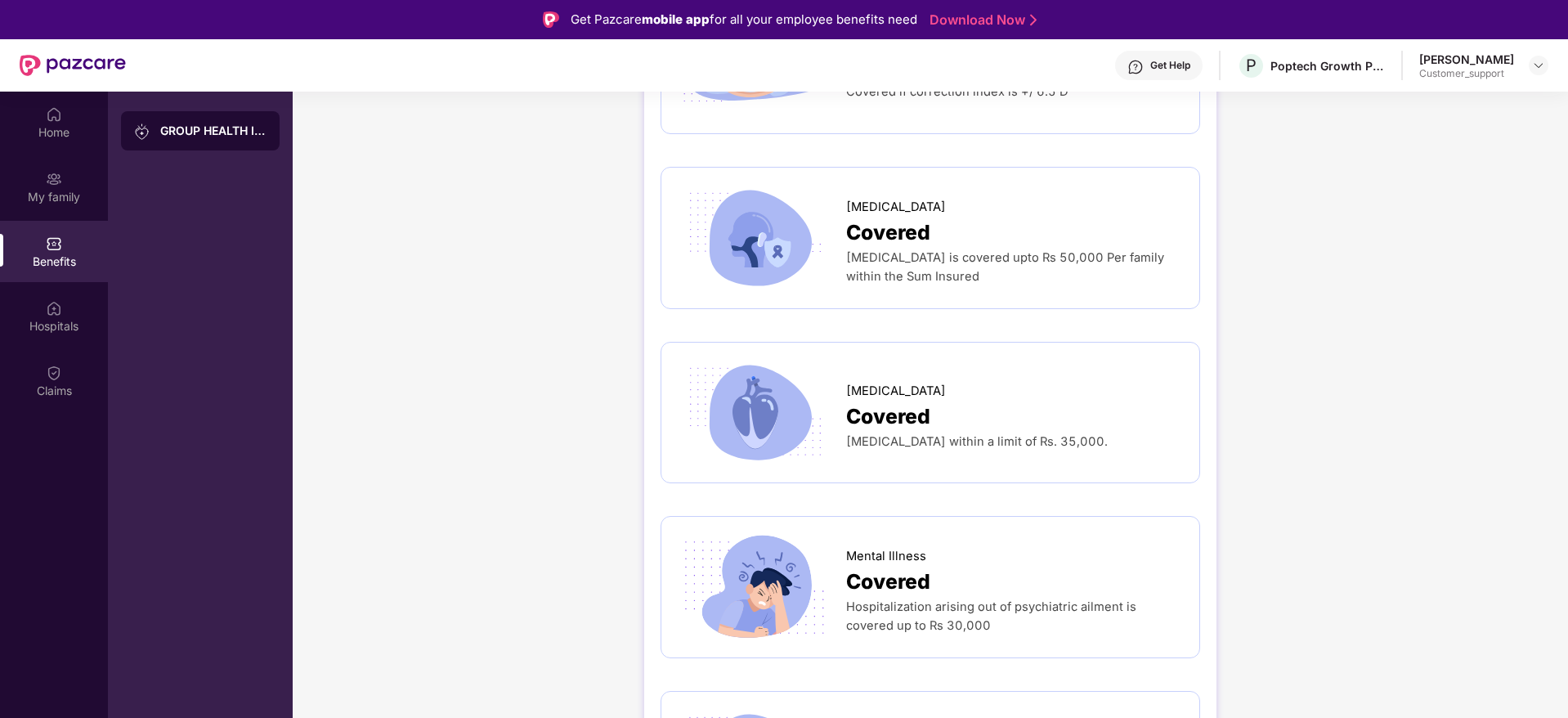
scroll to position [2783, 0]
